Goal: Task Accomplishment & Management: Manage account settings

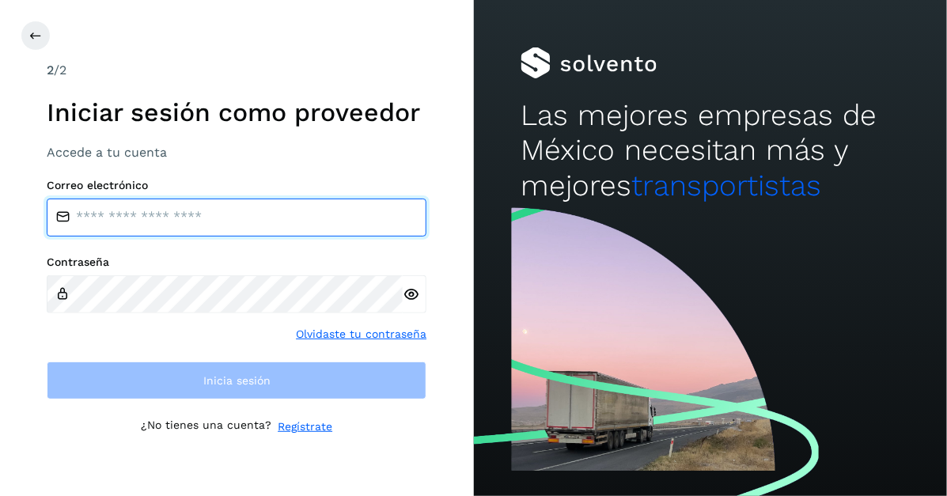
type input "**********"
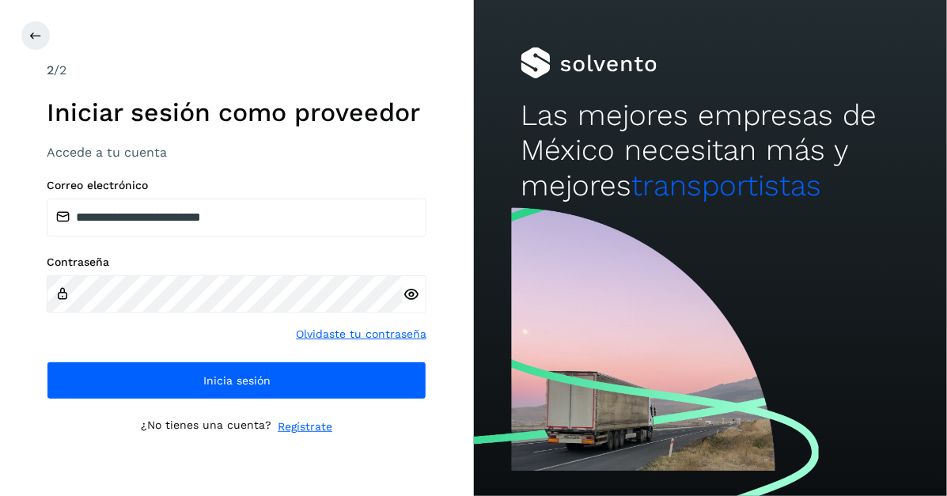
click at [409, 291] on icon at bounding box center [411, 294] width 17 height 17
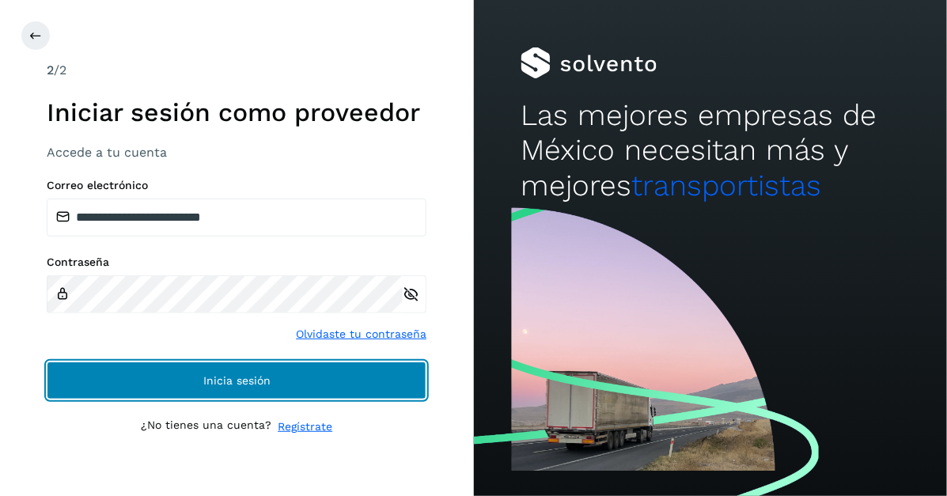
click at [210, 386] on span "Inicia sesión" at bounding box center [236, 380] width 67 height 11
click at [215, 369] on button "Inicia sesión" at bounding box center [237, 381] width 380 height 38
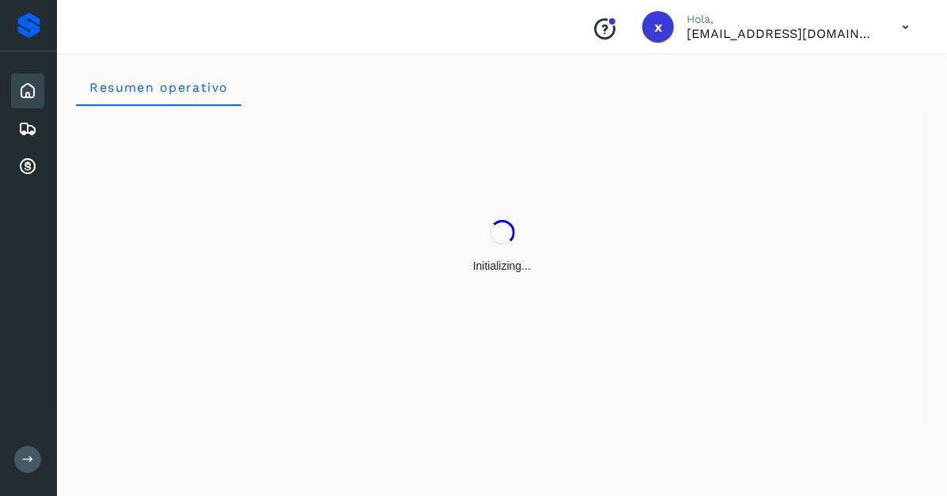
click at [67, 327] on div "Resumen operativo" at bounding box center [502, 272] width 890 height 447
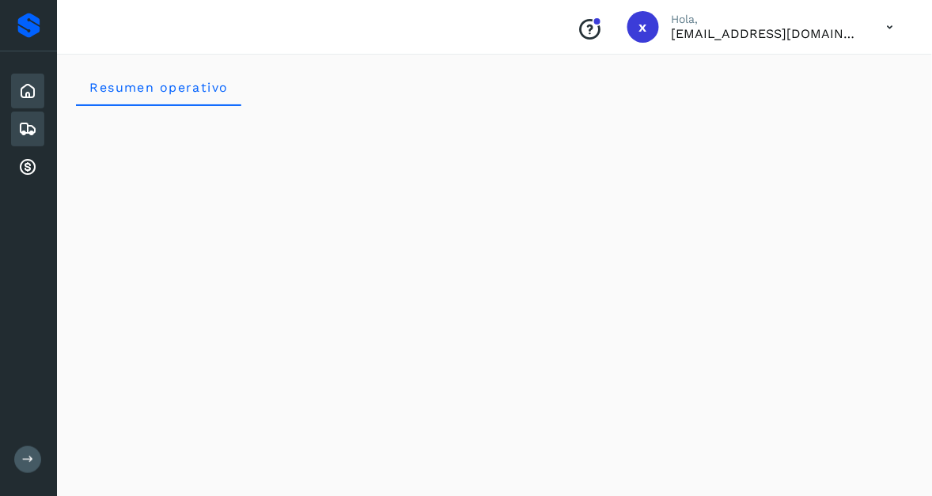
click at [33, 128] on icon at bounding box center [27, 128] width 19 height 19
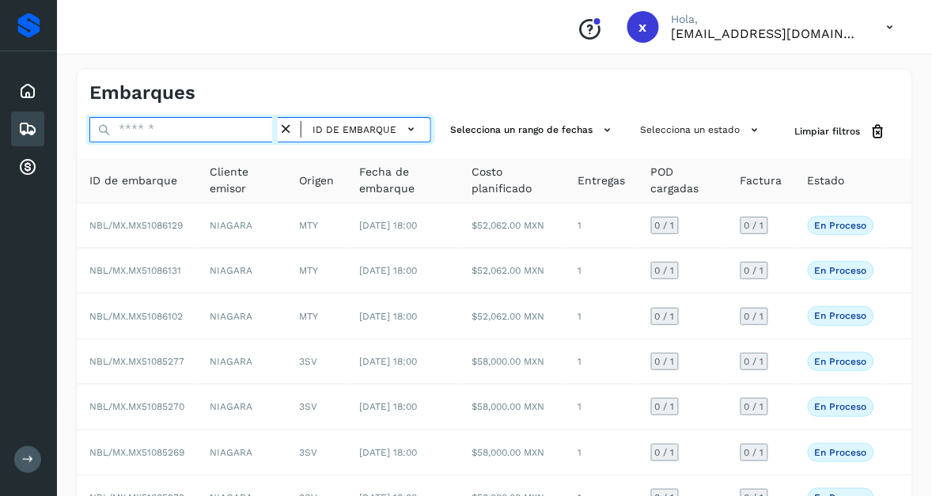
click at [127, 127] on input "text" at bounding box center [183, 129] width 188 height 25
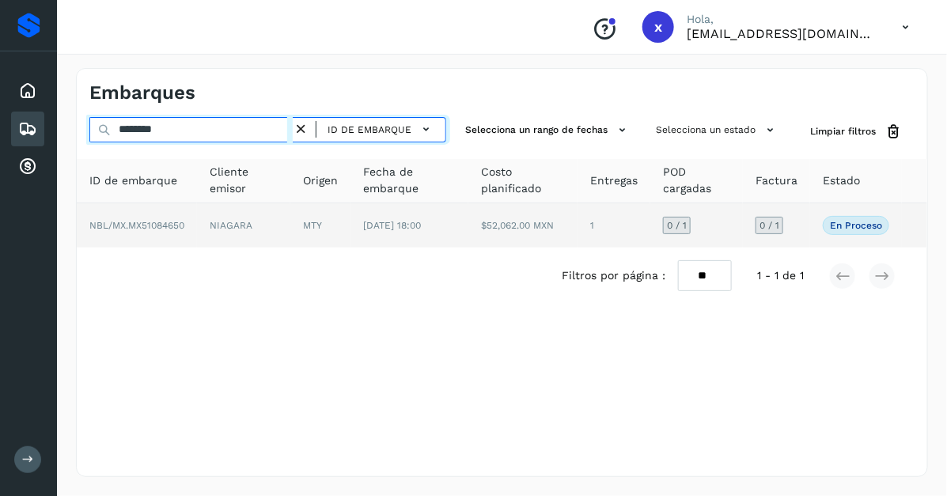
type input "********"
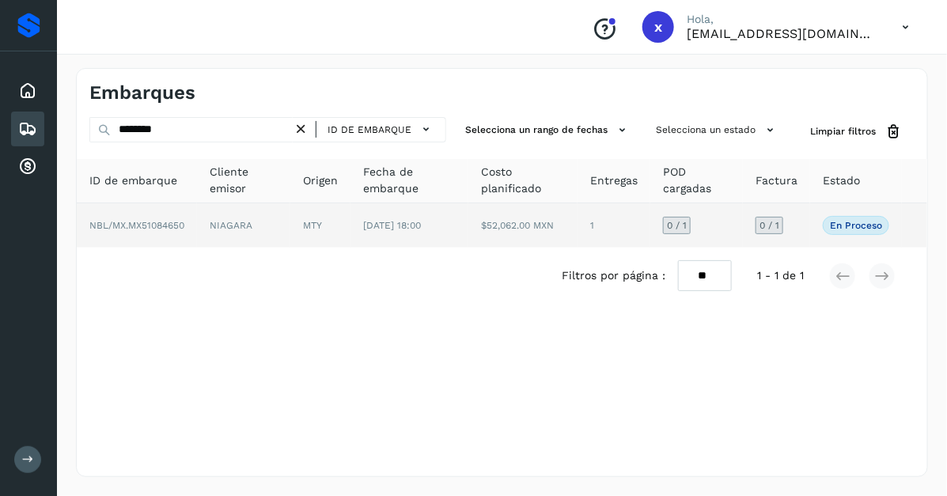
click at [208, 219] on td "NIAGARA" at bounding box center [243, 225] width 93 height 44
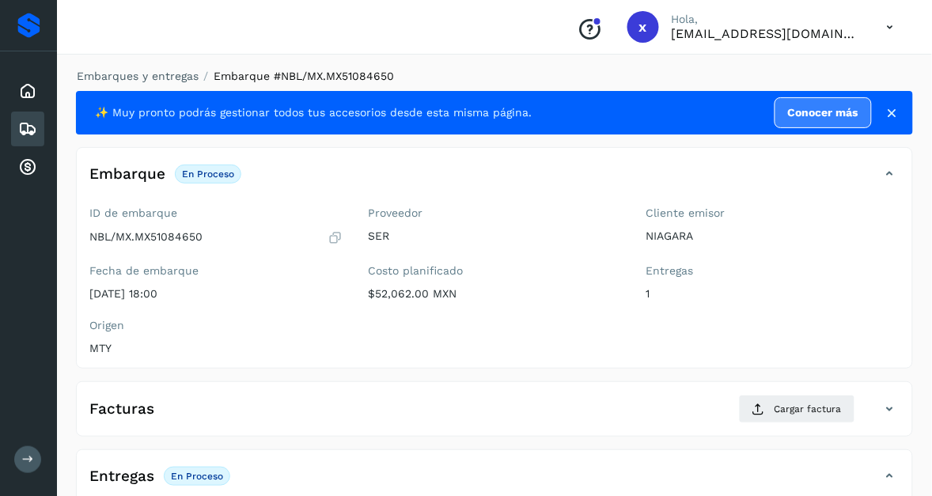
drag, startPoint x: 456, startPoint y: 295, endPoint x: 418, endPoint y: 301, distance: 39.3
click at [418, 301] on div "Proveedor SER Costo planificado $52,062.00 MXN" at bounding box center [494, 256] width 278 height 112
click at [392, 314] on div "ID de embarque NBL/MX.MX51084650 Fecha de embarque [DATE] 18:00 Proveedor SER C…" at bounding box center [494, 284] width 835 height 168
drag, startPoint x: 374, startPoint y: 294, endPoint x: 427, endPoint y: 301, distance: 53.5
click at [427, 301] on div "Proveedor SER Costo planificado $52,062.00 MXN" at bounding box center [494, 256] width 278 height 112
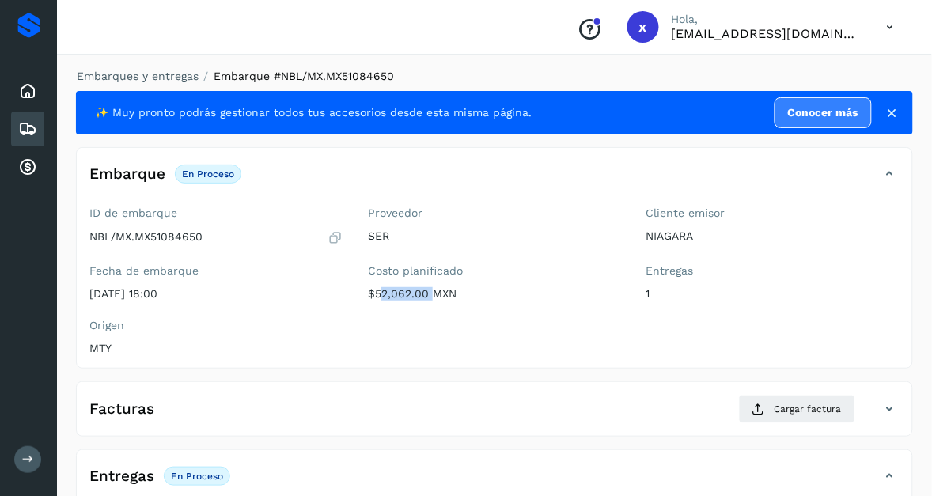
copy p "52,062.00"
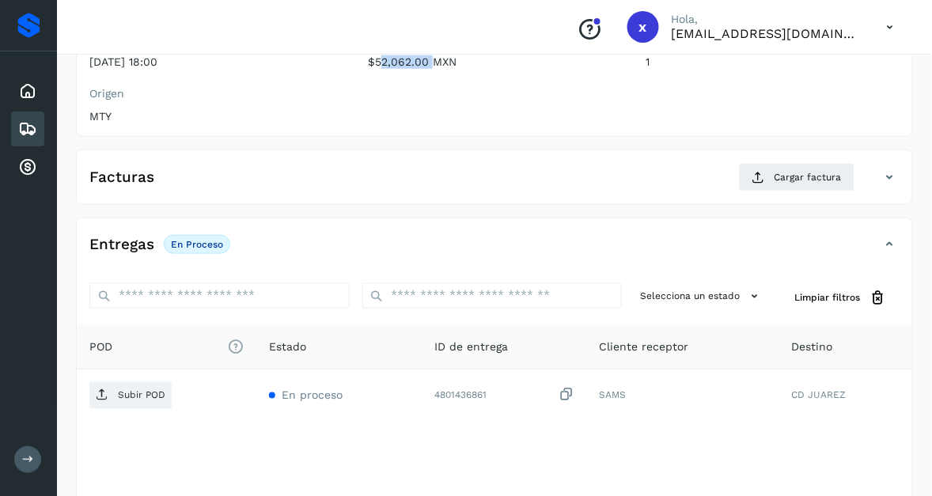
scroll to position [198, 0]
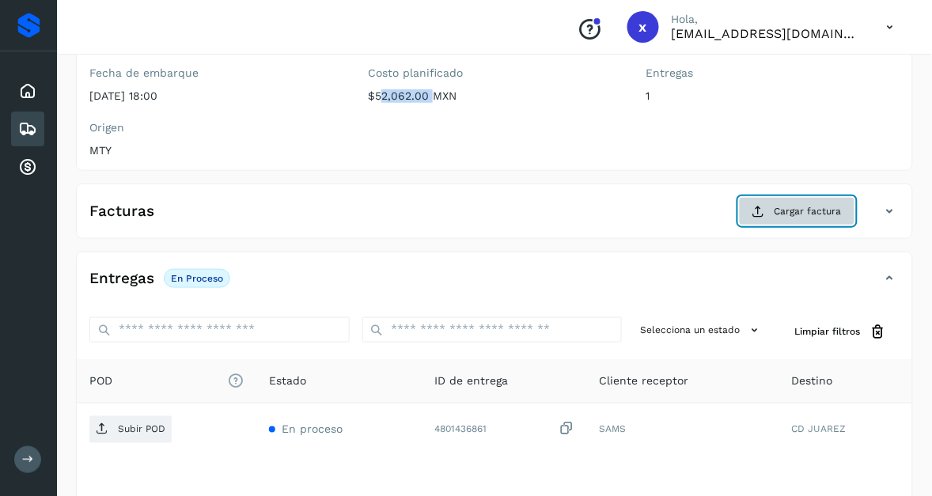
click at [803, 208] on span "Cargar factura" at bounding box center [808, 211] width 67 height 14
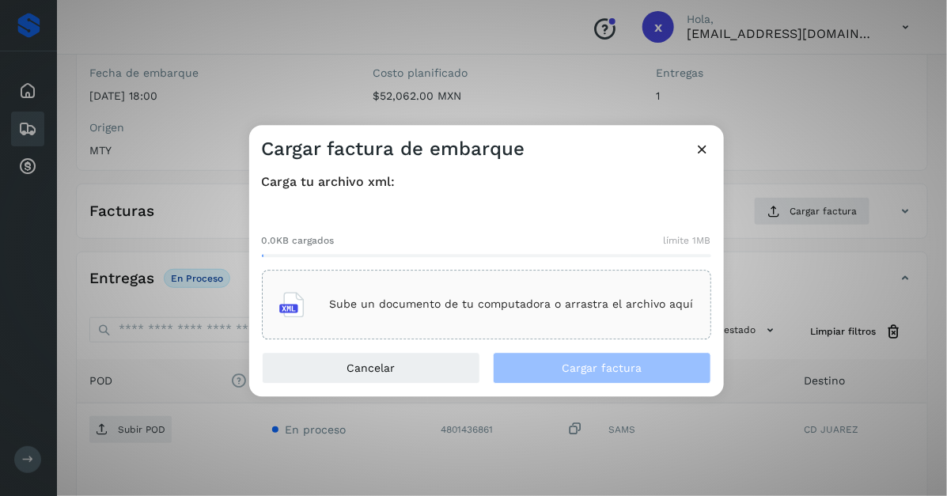
click at [397, 299] on p "Sube un documento de tu computadora o arrastra el archivo aquí" at bounding box center [512, 304] width 364 height 13
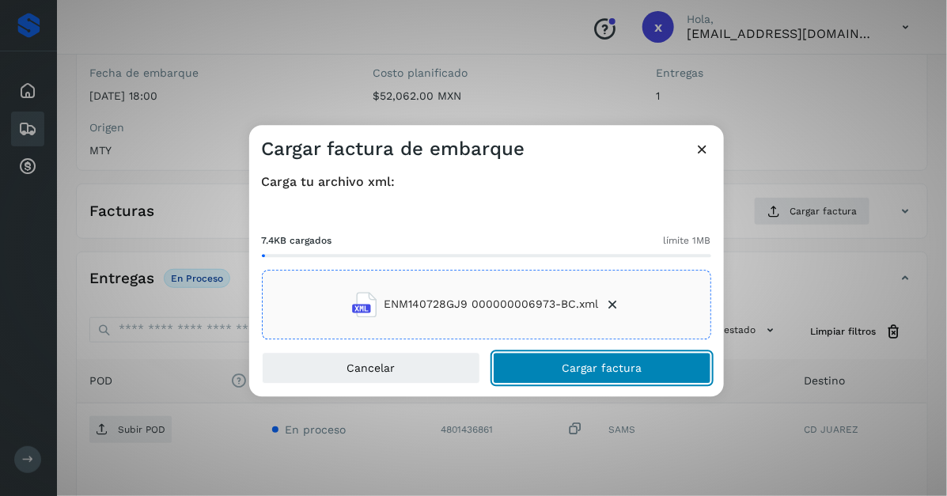
click at [559, 366] on button "Cargar factura" at bounding box center [602, 368] width 218 height 32
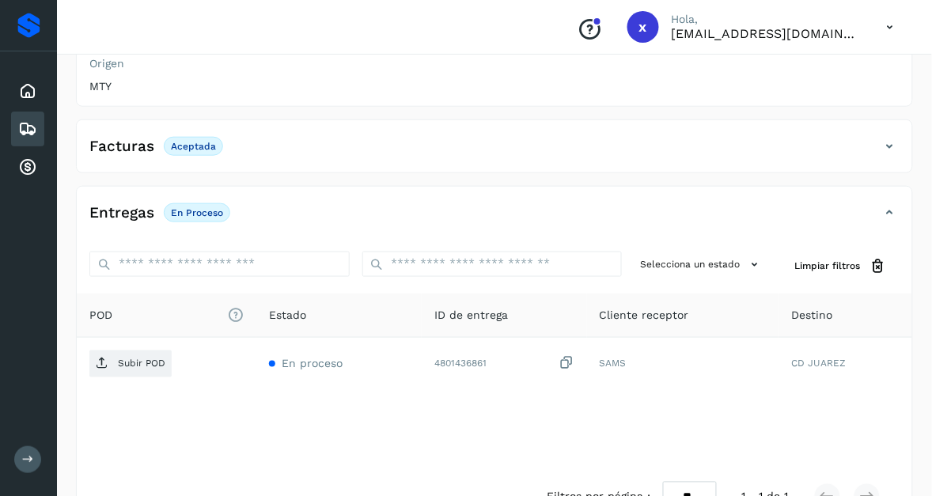
scroll to position [297, 0]
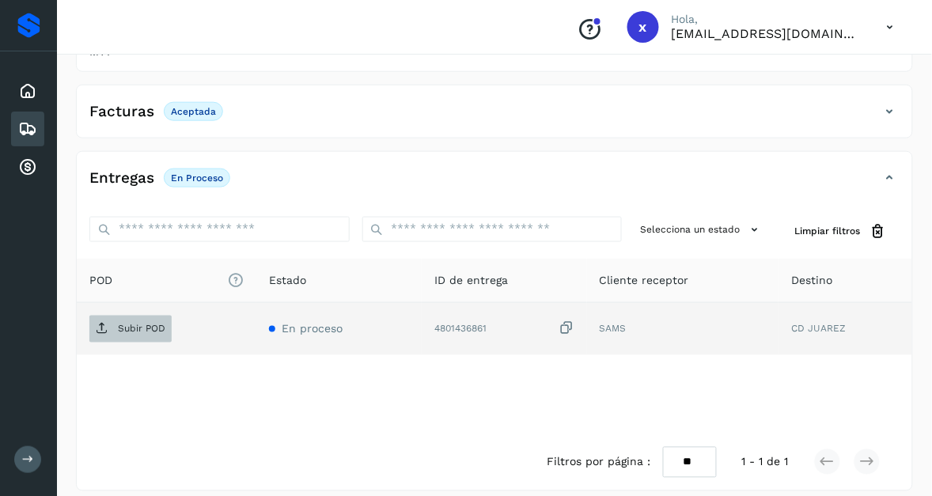
click at [136, 329] on p "Subir POD" at bounding box center [141, 329] width 47 height 11
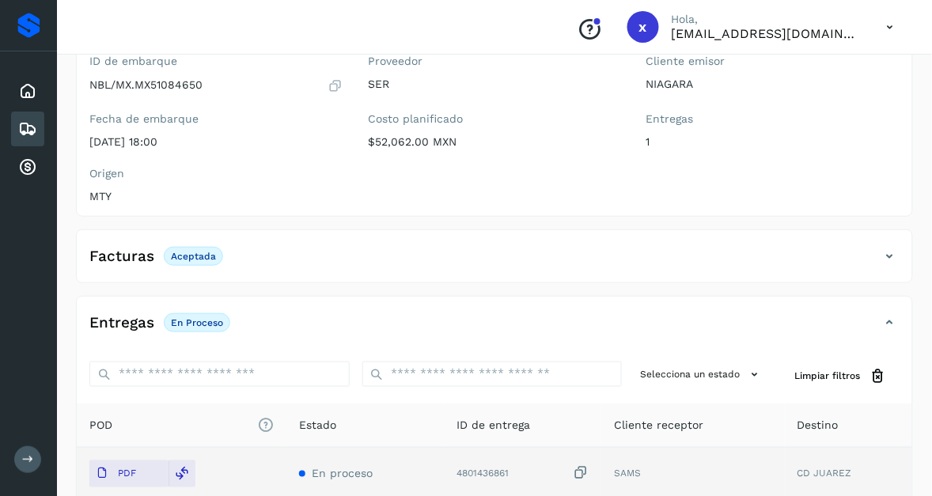
scroll to position [0, 0]
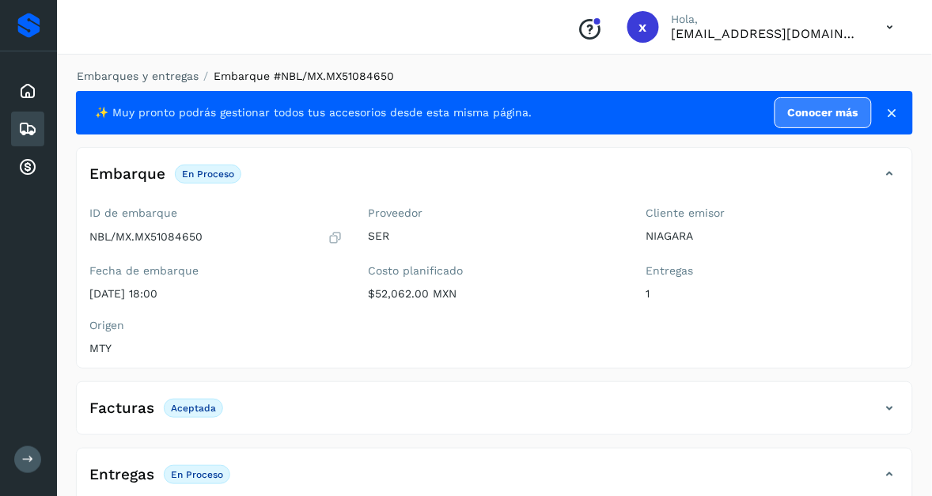
click at [36, 131] on icon at bounding box center [27, 128] width 19 height 19
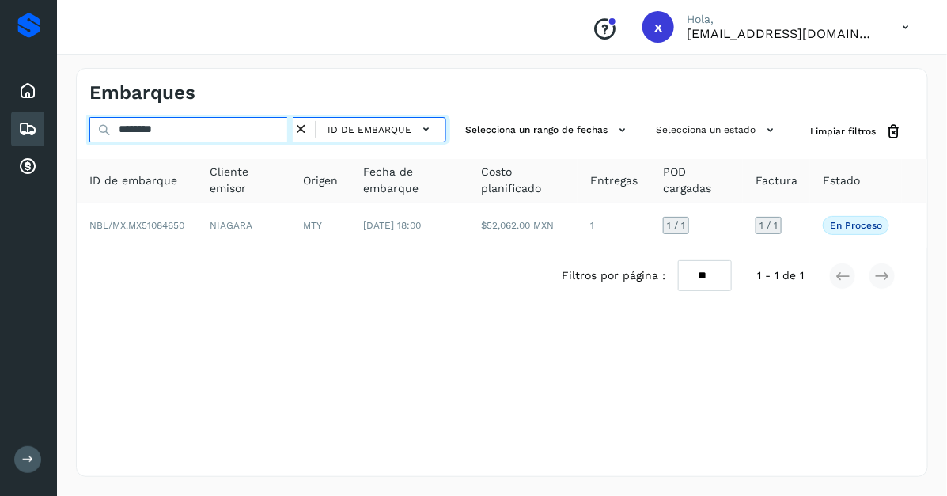
click at [179, 127] on input "********" at bounding box center [190, 129] width 203 height 25
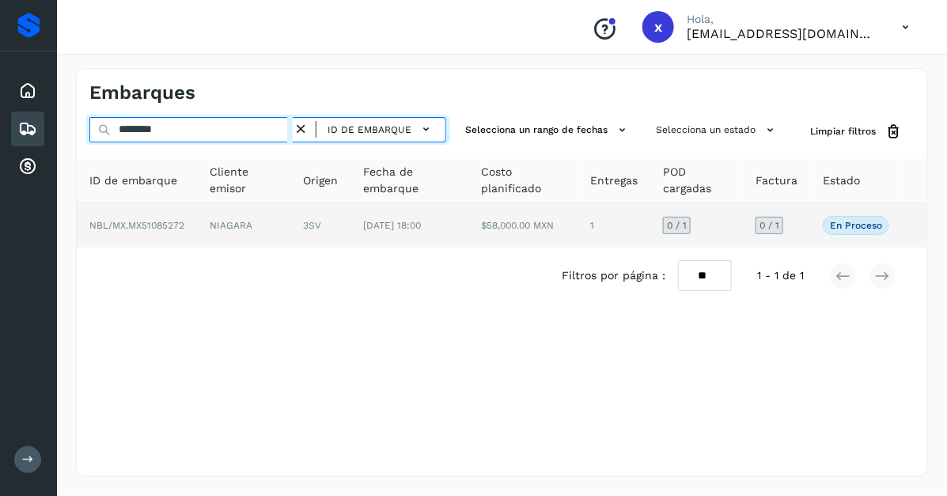
type input "********"
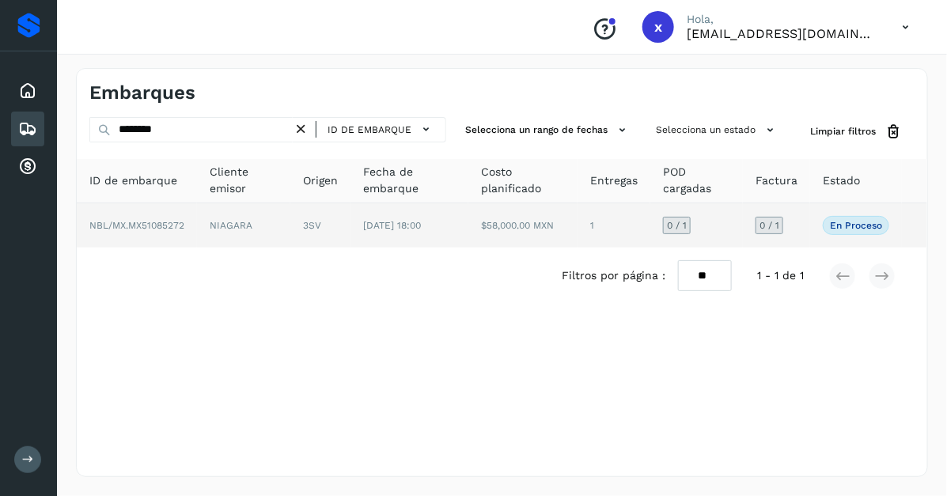
click at [267, 227] on td "NIAGARA" at bounding box center [243, 225] width 93 height 44
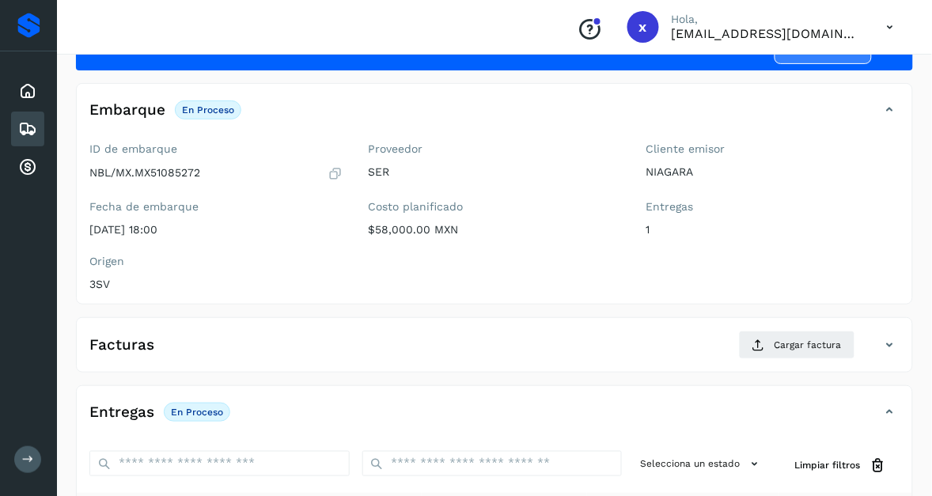
scroll to position [99, 0]
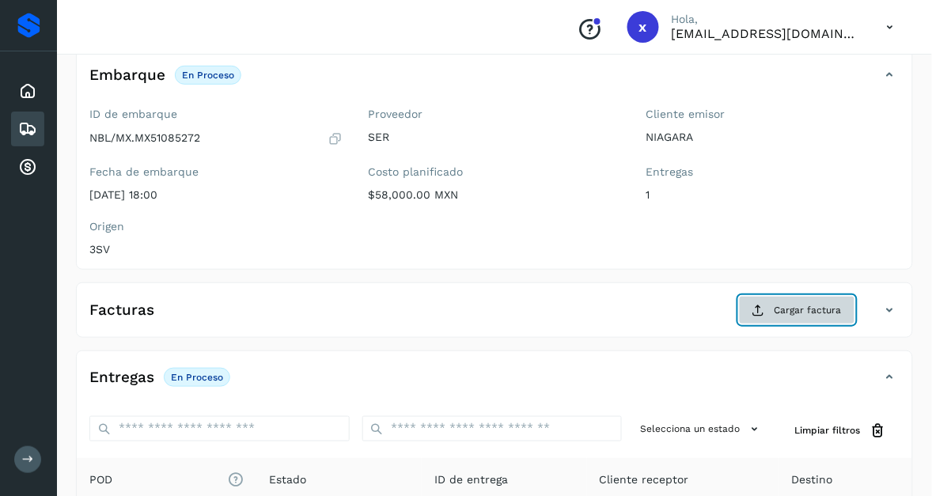
click at [787, 307] on span "Cargar factura" at bounding box center [808, 310] width 67 height 14
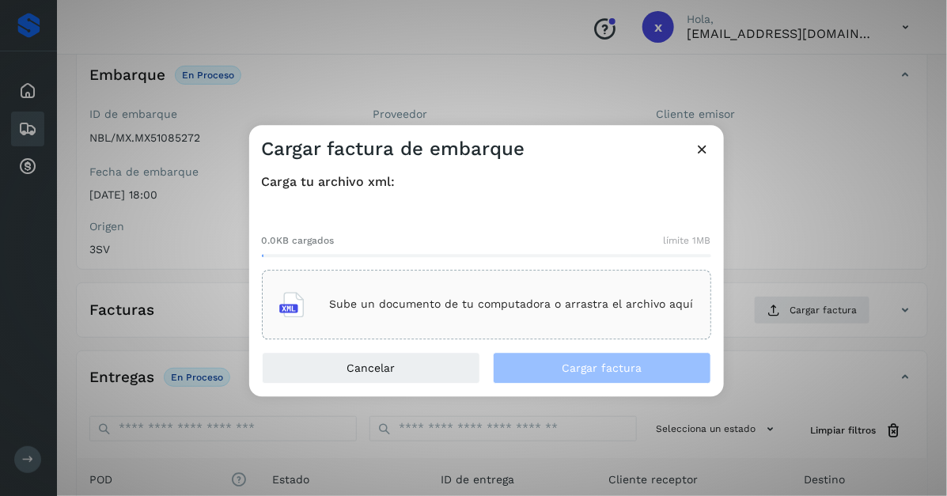
click at [364, 305] on p "Sube un documento de tu computadora o arrastra el archivo aquí" at bounding box center [512, 304] width 364 height 13
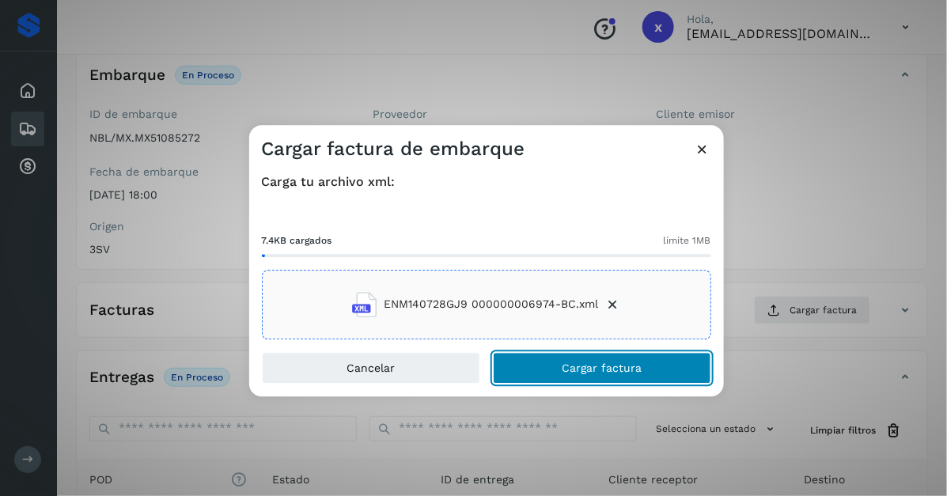
click at [590, 362] on span "Cargar factura" at bounding box center [602, 367] width 80 height 11
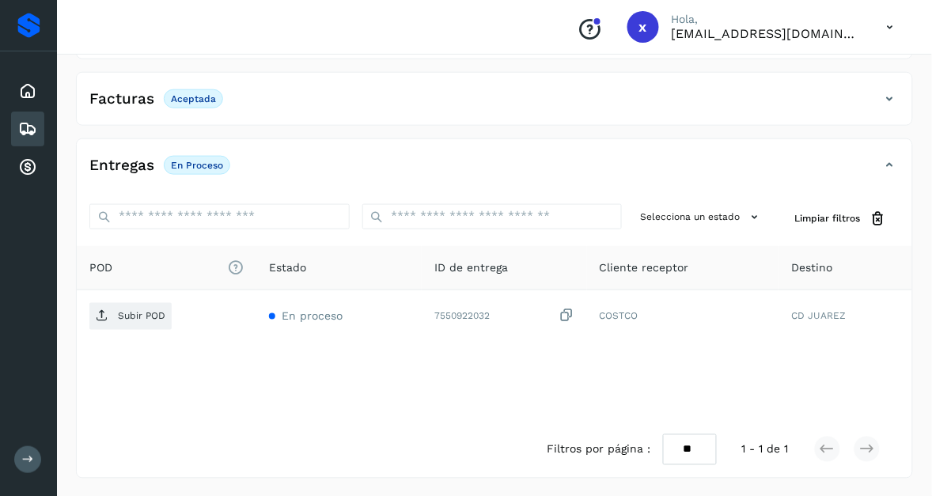
scroll to position [312, 0]
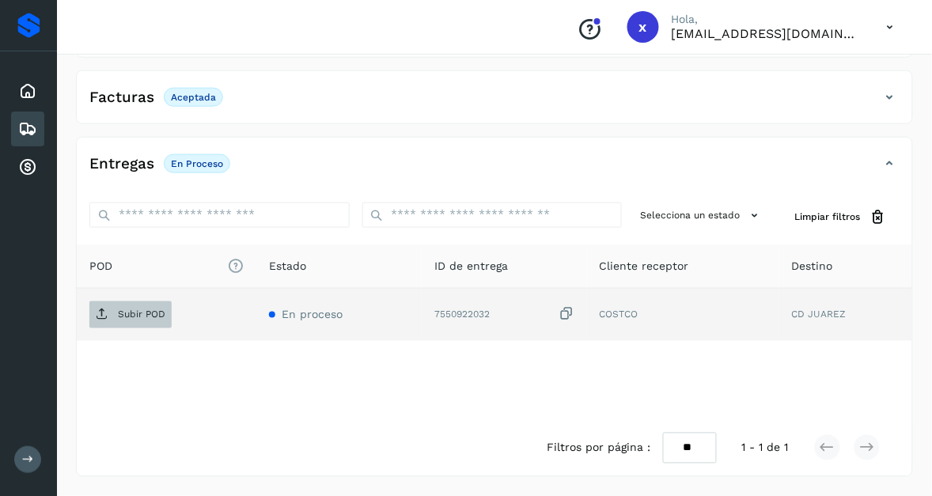
click at [159, 315] on p "Subir POD" at bounding box center [141, 314] width 47 height 11
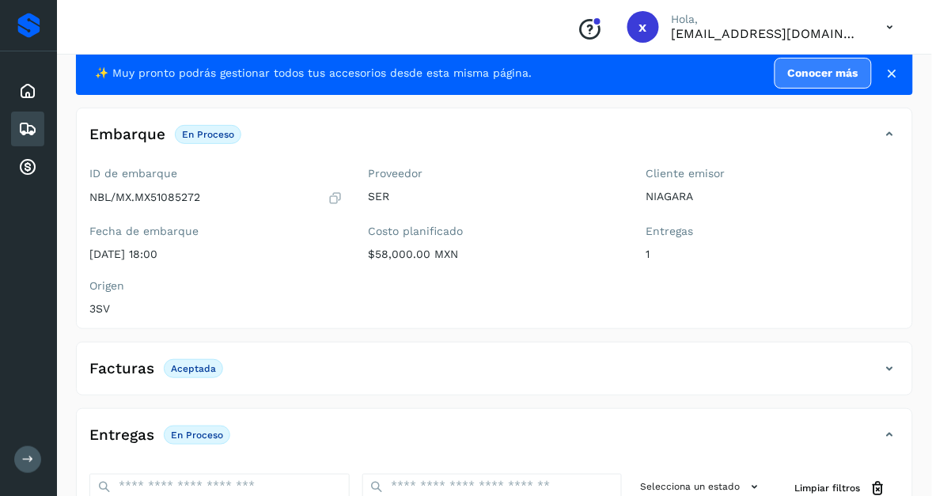
scroll to position [16, 0]
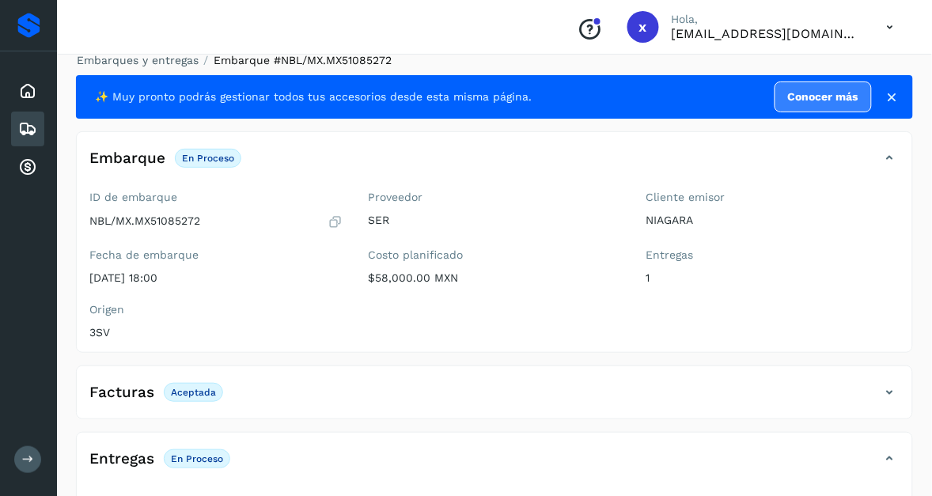
click at [32, 123] on icon at bounding box center [27, 128] width 19 height 19
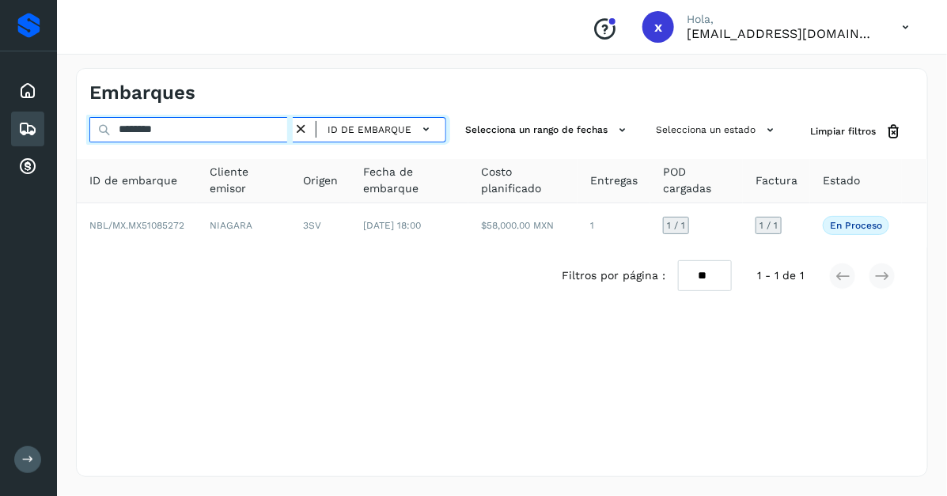
click at [180, 128] on input "********" at bounding box center [190, 129] width 203 height 25
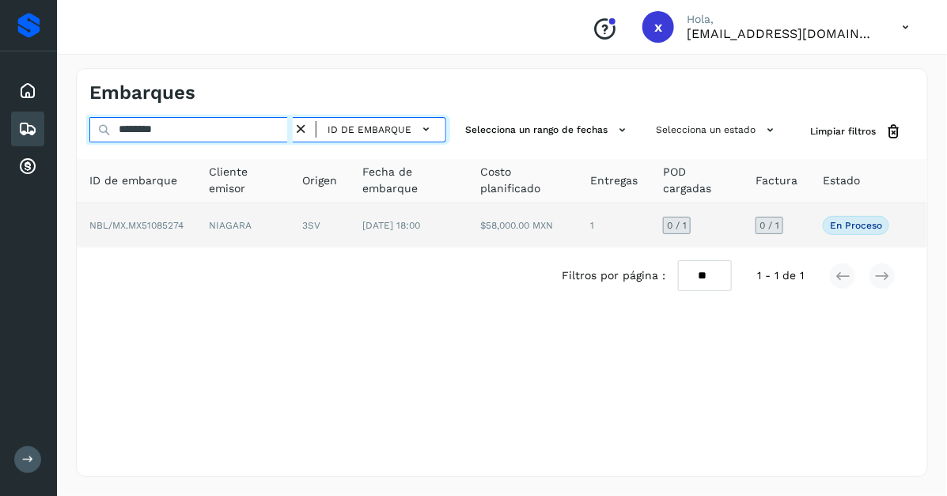
type input "********"
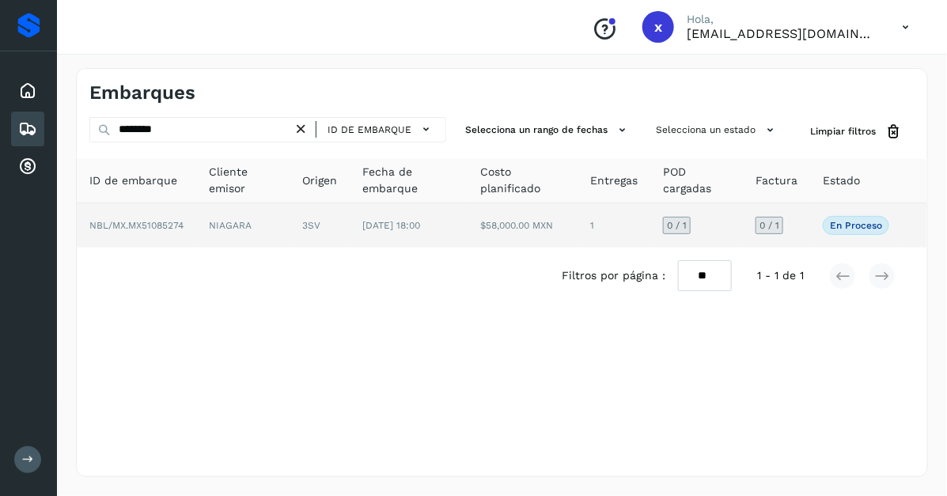
click at [187, 231] on td "NBL/MX.MX51085274" at bounding box center [136, 225] width 119 height 44
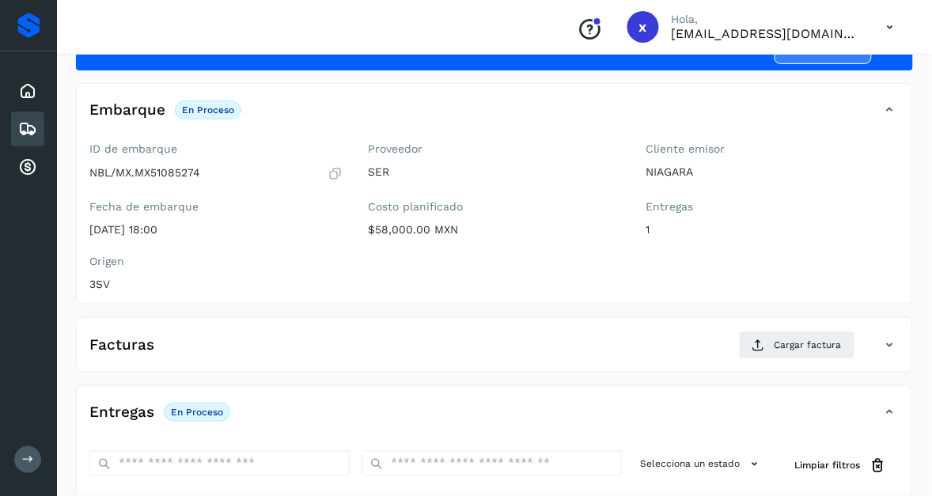
scroll to position [99, 0]
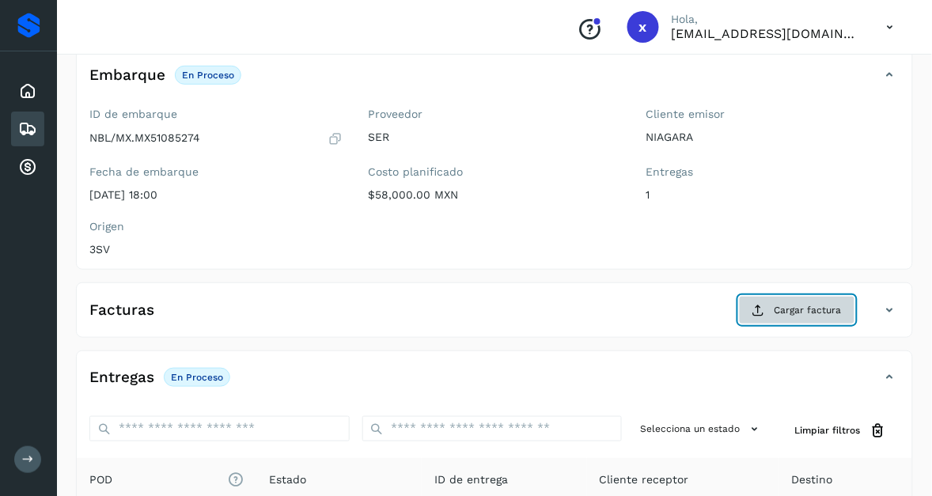
click at [790, 305] on span "Cargar factura" at bounding box center [808, 310] width 67 height 14
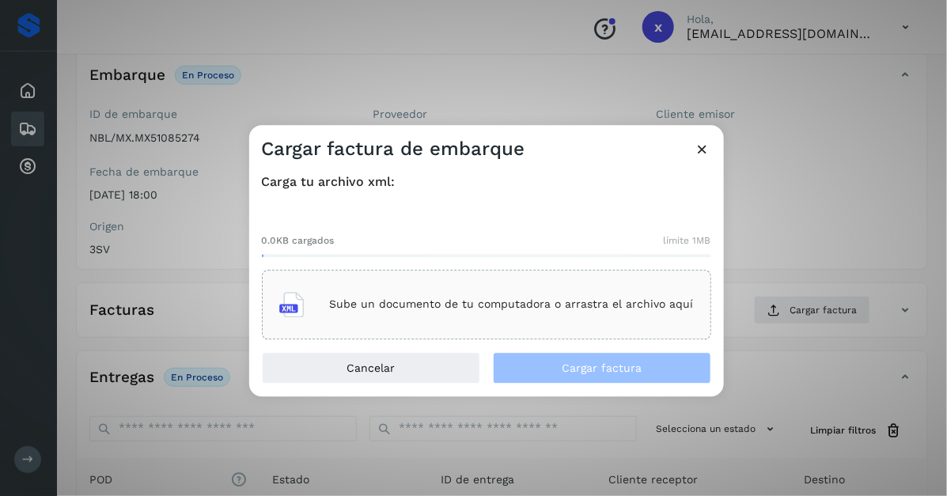
click at [373, 301] on p "Sube un documento de tu computadora o arrastra el archivo aquí" at bounding box center [512, 304] width 364 height 13
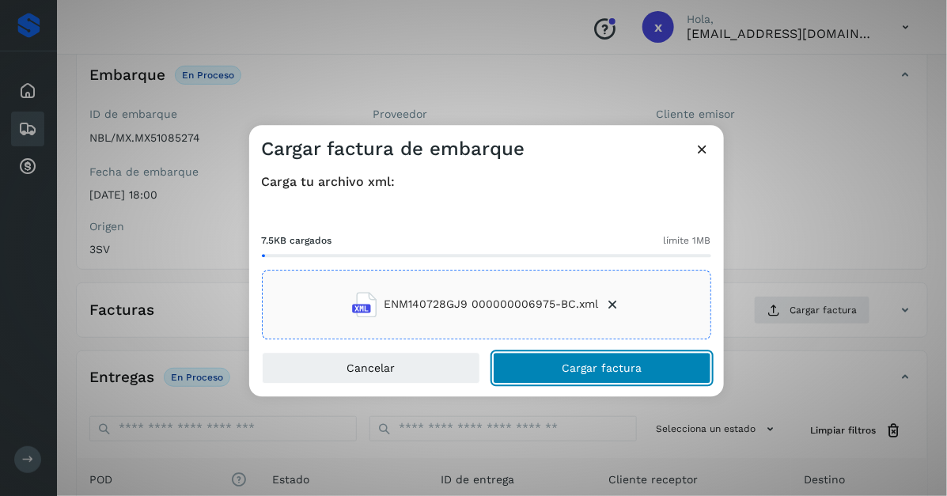
click at [604, 373] on span "Cargar factura" at bounding box center [602, 367] width 80 height 11
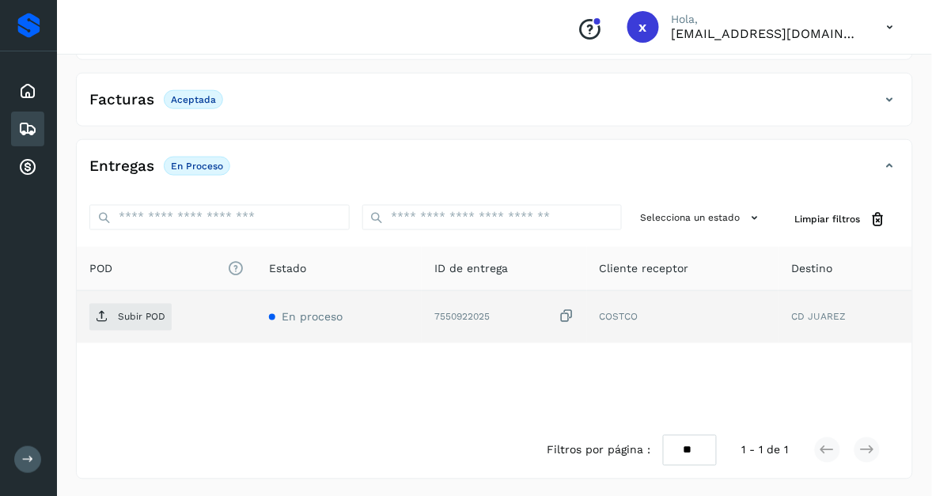
scroll to position [312, 0]
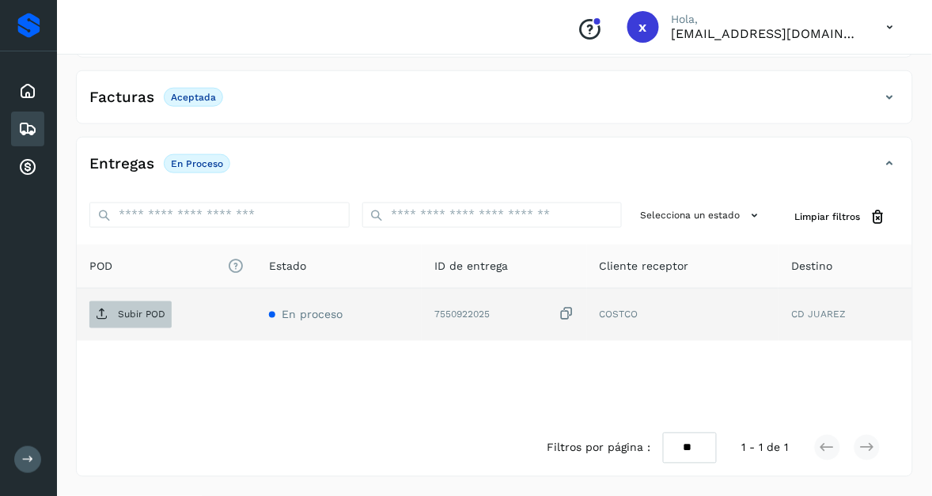
click at [128, 323] on span "Subir POD" at bounding box center [130, 314] width 82 height 25
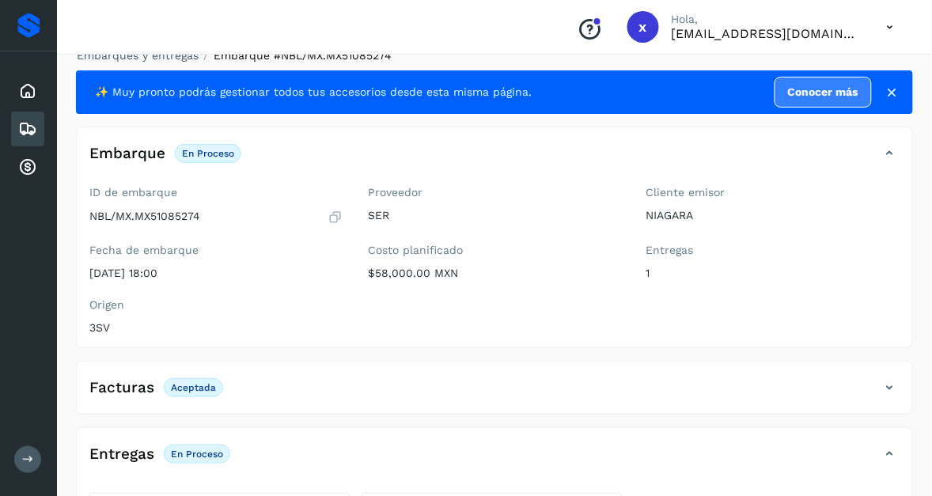
scroll to position [16, 0]
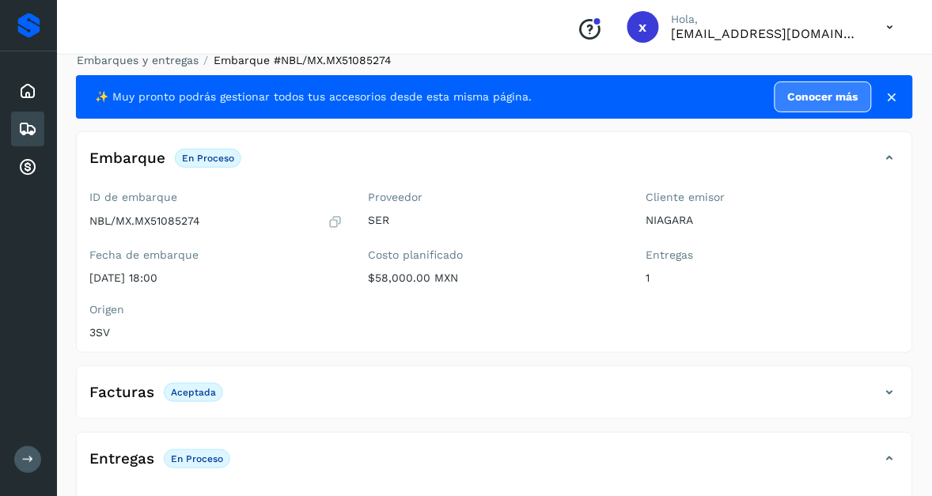
click at [18, 133] on icon at bounding box center [27, 128] width 19 height 19
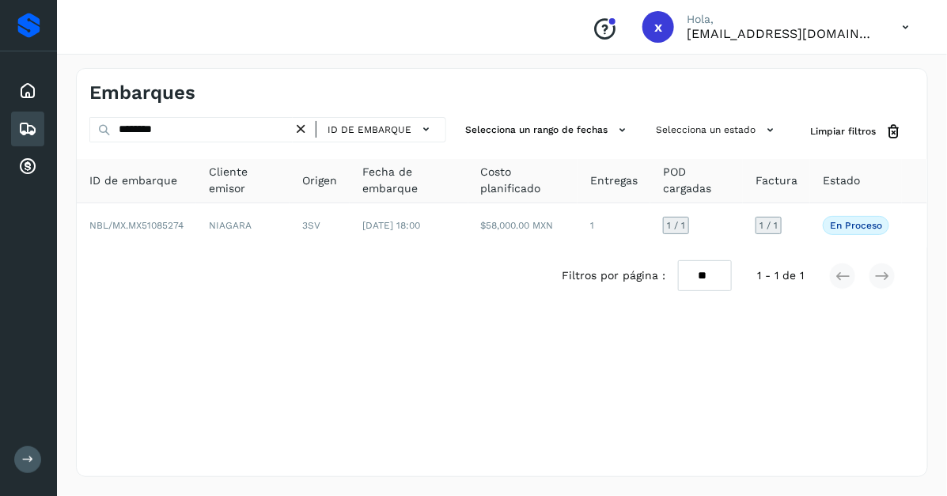
click at [26, 457] on icon at bounding box center [28, 460] width 12 height 12
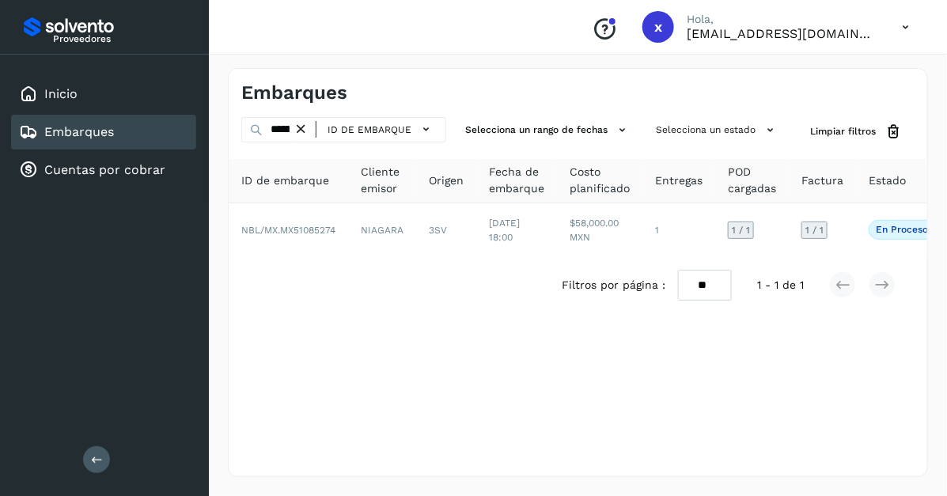
click at [900, 24] on icon at bounding box center [905, 27] width 32 height 32
click at [809, 77] on div "Cerrar sesión" at bounding box center [827, 71] width 188 height 30
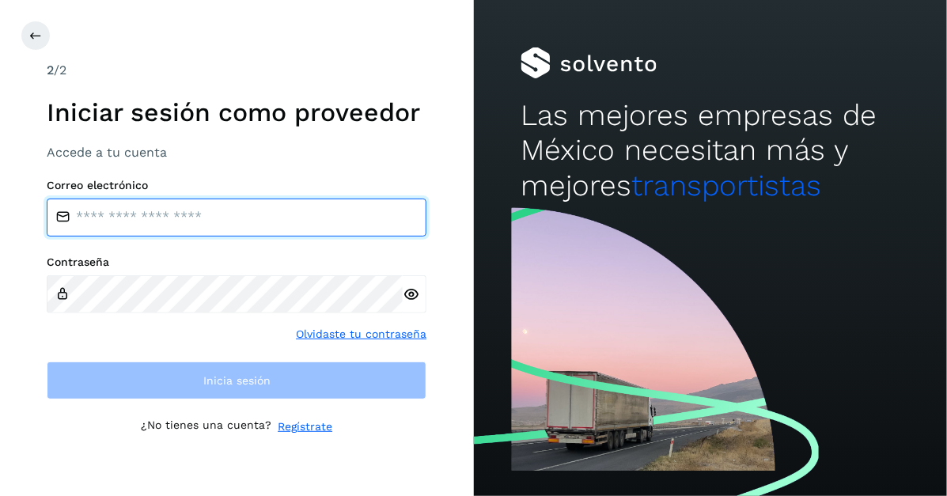
type input "**********"
